Goal: Complete application form

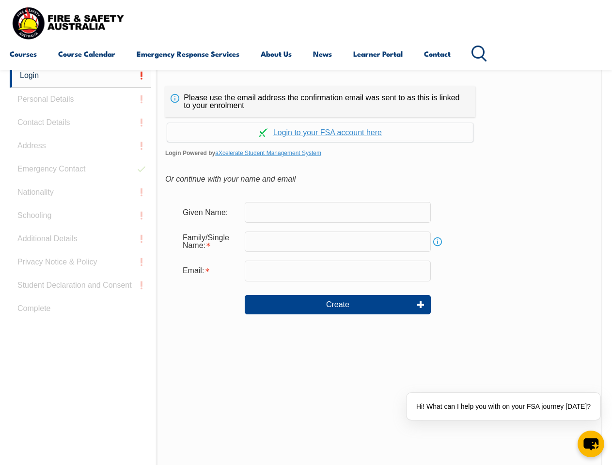
click at [306, 118] on div "Continue with Google Continue with Apple Continue with Facebook Continue with a…" at bounding box center [320, 129] width 310 height 25
click at [306, 265] on input "email" at bounding box center [338, 271] width 186 height 20
click at [80, 76] on link "Login" at bounding box center [80, 76] width 141 height 24
click at [80, 99] on div "Login Personal Details Contact Details Address Emergency Contact Nationality Sc…" at bounding box center [83, 306] width 147 height 484
click at [80, 123] on div "Login Personal Details Contact Details Address Emergency Contact Nationality Sc…" at bounding box center [83, 306] width 147 height 484
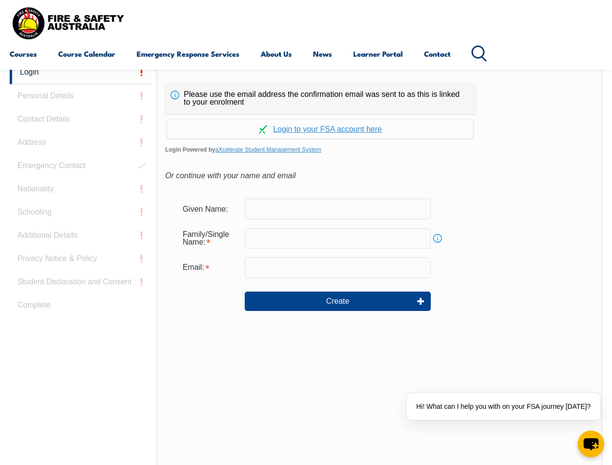
click at [80, 146] on div "Login Personal Details Contact Details Address Emergency Contact Nationality Sc…" at bounding box center [83, 303] width 147 height 484
click at [80, 169] on div "Login Personal Details Contact Details Address Emergency Contact Nationality Sc…" at bounding box center [83, 303] width 147 height 484
click at [80, 192] on div "Login Personal Details Contact Details Address Emergency Contact Nationality Sc…" at bounding box center [83, 303] width 147 height 484
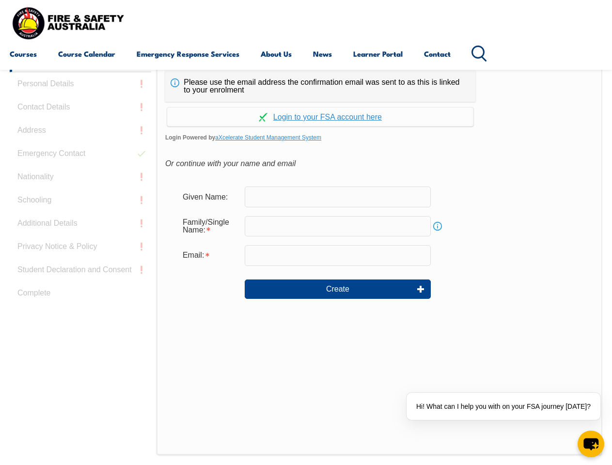
click at [80, 216] on div "Login Personal Details Contact Details Address Emergency Contact Nationality Sc…" at bounding box center [83, 290] width 147 height 484
click at [80, 239] on div "Login Personal Details Contact Details Address Emergency Contact Nationality Sc…" at bounding box center [83, 290] width 147 height 484
